Goal: Task Accomplishment & Management: Use online tool/utility

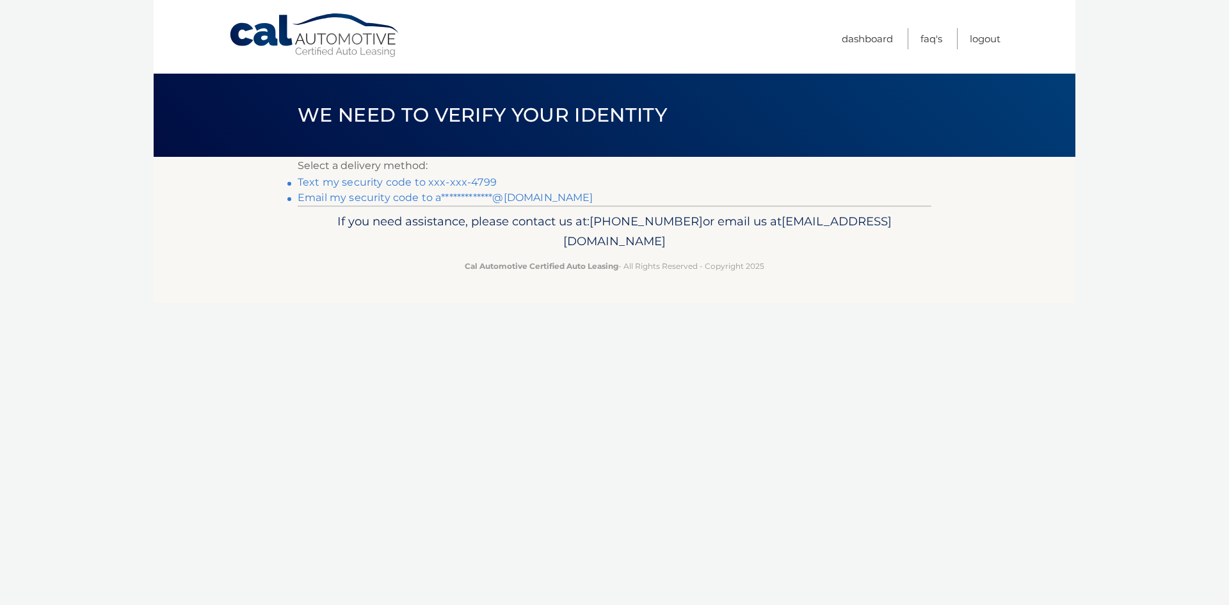
click at [421, 186] on link "Text my security code to xxx-xxx-4799" at bounding box center [397, 182] width 199 height 12
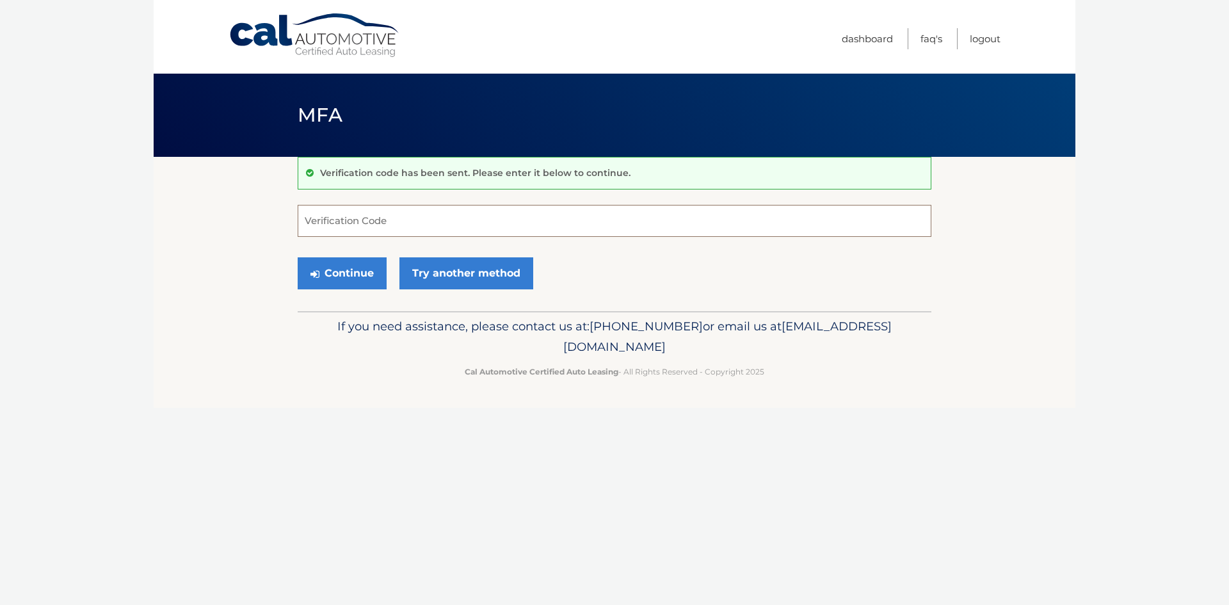
click at [408, 228] on input "Verification Code" at bounding box center [615, 221] width 634 height 32
type input "073894"
click at [298, 257] on button "Continue" at bounding box center [342, 273] width 89 height 32
click at [356, 285] on button "Continue" at bounding box center [342, 273] width 89 height 32
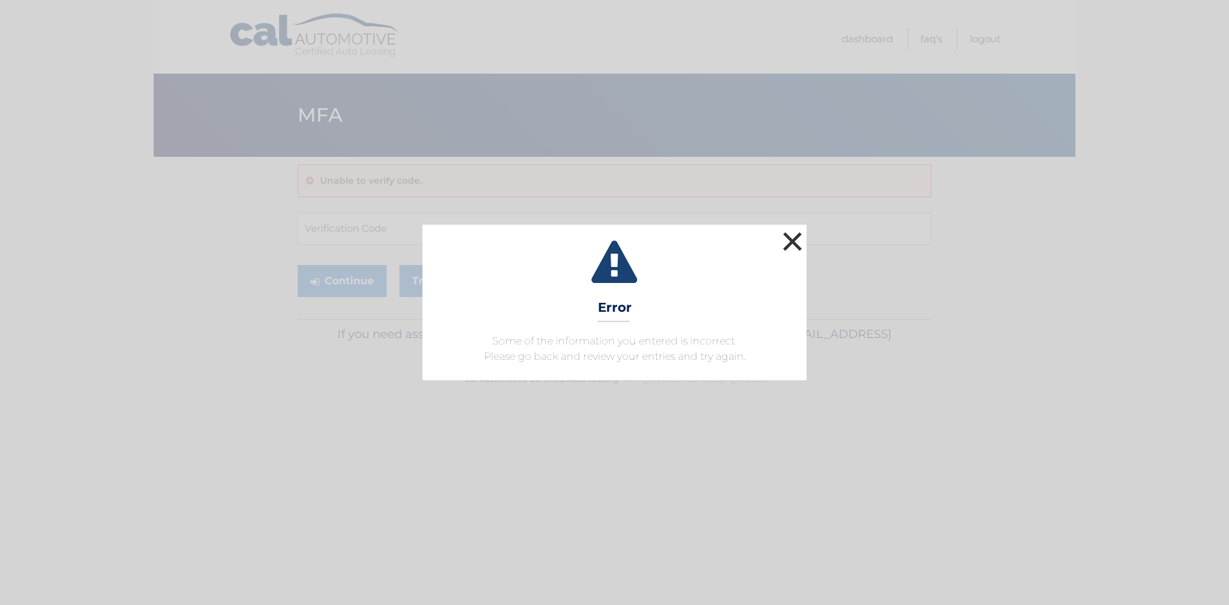
click at [790, 236] on button "×" at bounding box center [793, 242] width 26 height 26
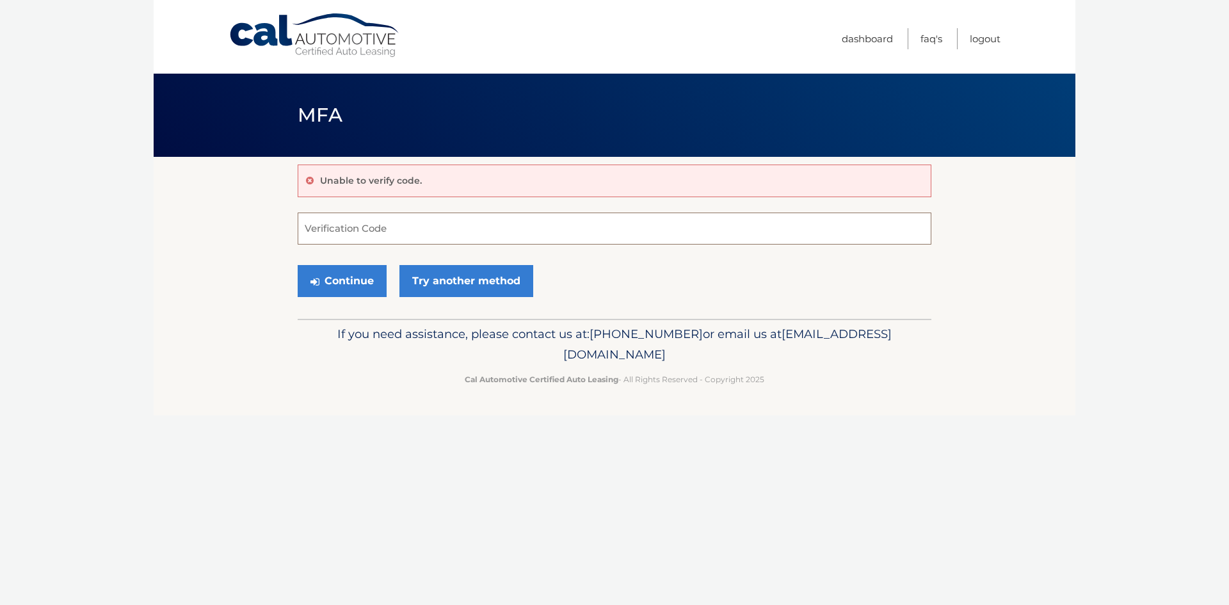
click at [435, 231] on input "Verification Code" at bounding box center [615, 229] width 634 height 32
type input "073894"
click at [298, 265] on button "Continue" at bounding box center [342, 281] width 89 height 32
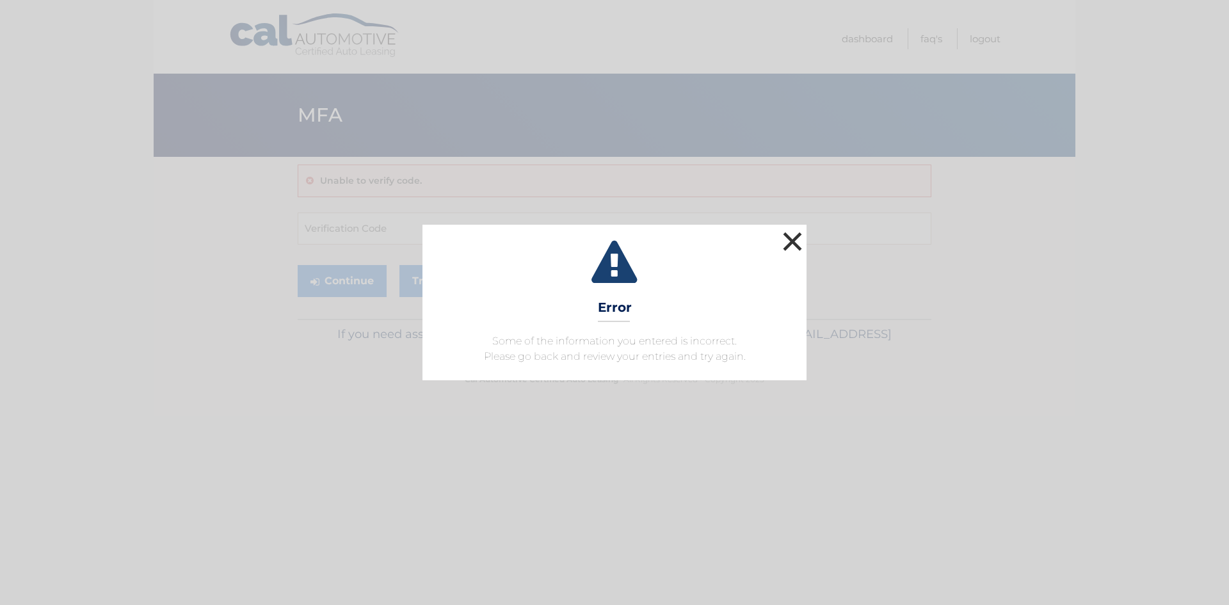
click at [789, 254] on button "×" at bounding box center [793, 242] width 26 height 26
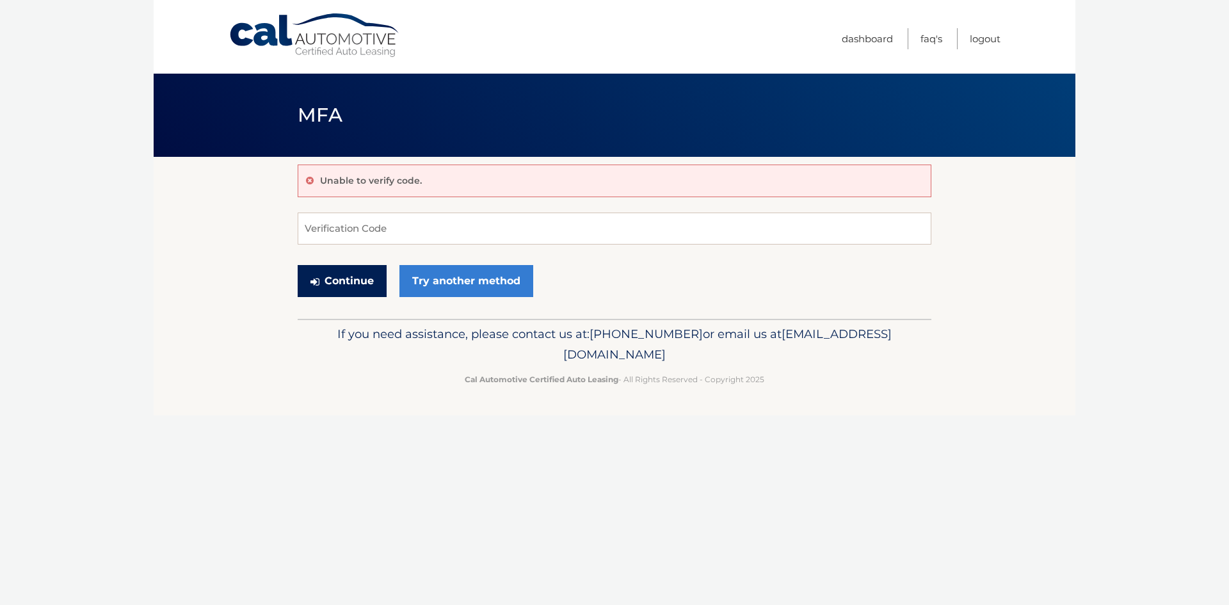
click at [335, 285] on button "Continue" at bounding box center [342, 281] width 89 height 32
